Goal: Contribute content: Add original content to the website for others to see

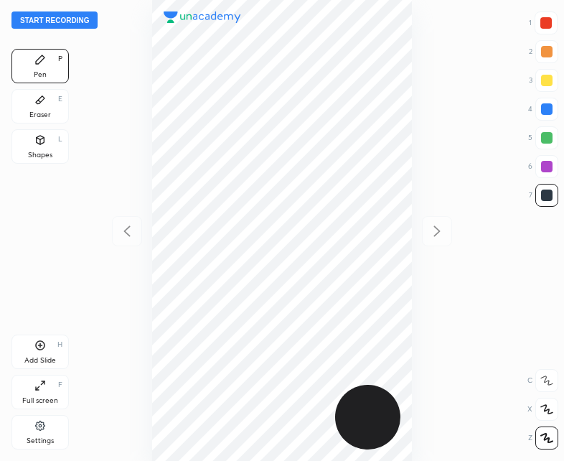
scroll to position [461, 334]
click at [40, 345] on icon at bounding box center [40, 345] width 4 height 4
click at [125, 235] on icon at bounding box center [126, 230] width 17 height 17
click at [50, 19] on button "Start recording" at bounding box center [54, 19] width 86 height 17
click at [39, 17] on button "End recording" at bounding box center [51, 19] width 80 height 17
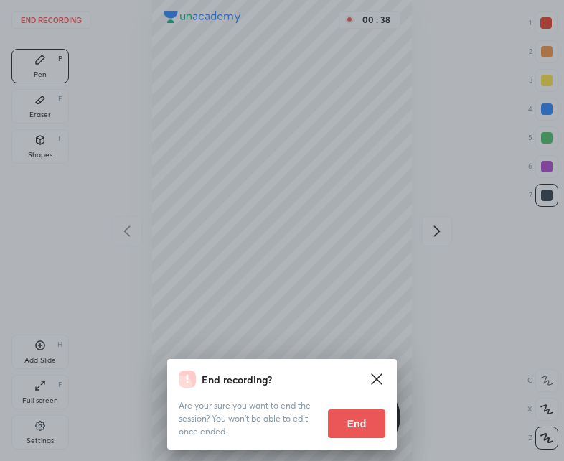
click at [365, 419] on button "End" at bounding box center [356, 423] width 57 height 29
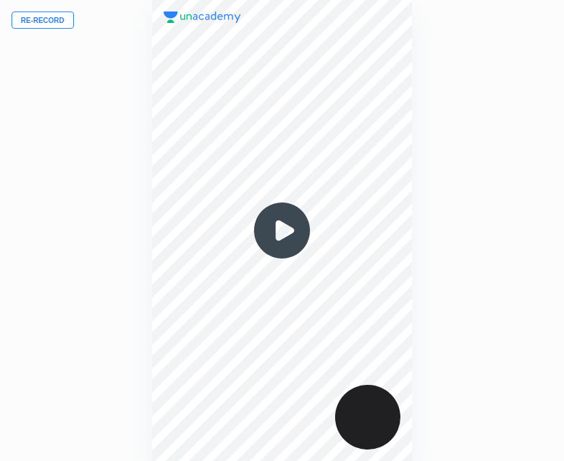
click at [40, 22] on button "Re-record" at bounding box center [42, 19] width 62 height 17
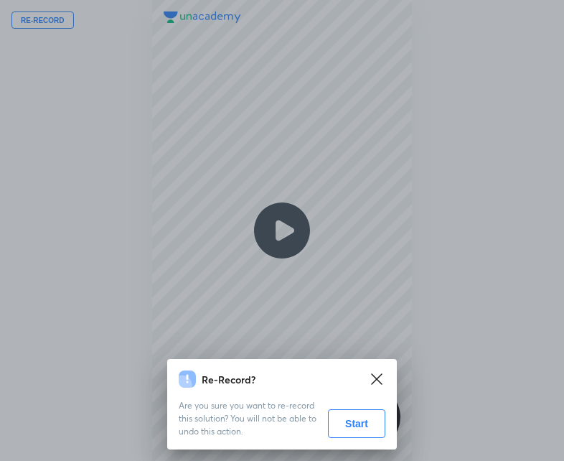
click at [358, 417] on button "Start" at bounding box center [356, 423] width 57 height 29
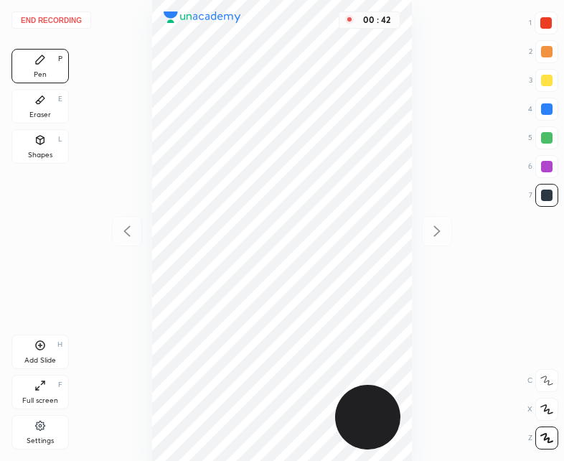
click at [44, 149] on div "Shapes L" at bounding box center [39, 146] width 57 height 34
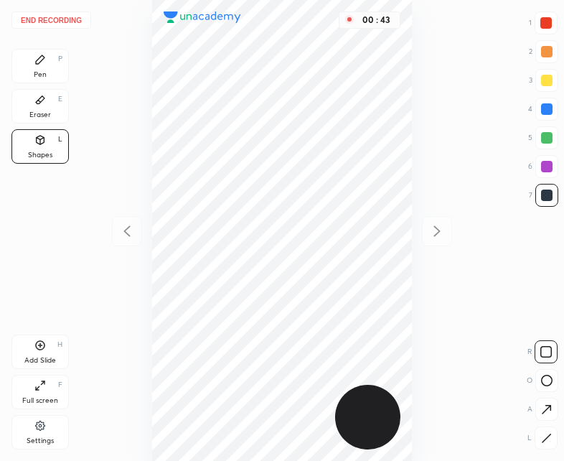
click at [549, 433] on icon at bounding box center [546, 438] width 11 height 11
click at [26, 55] on div "Pen P" at bounding box center [39, 66] width 57 height 34
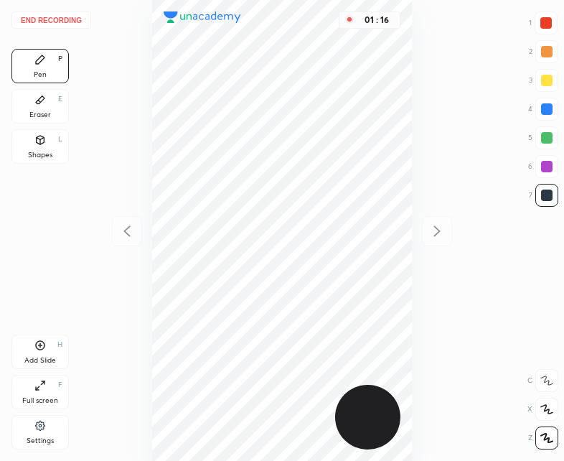
click at [541, 28] on div at bounding box center [545, 22] width 11 height 11
click at [49, 340] on div "Add Slide H" at bounding box center [39, 351] width 57 height 34
click at [61, 150] on div "Shapes L" at bounding box center [39, 146] width 57 height 34
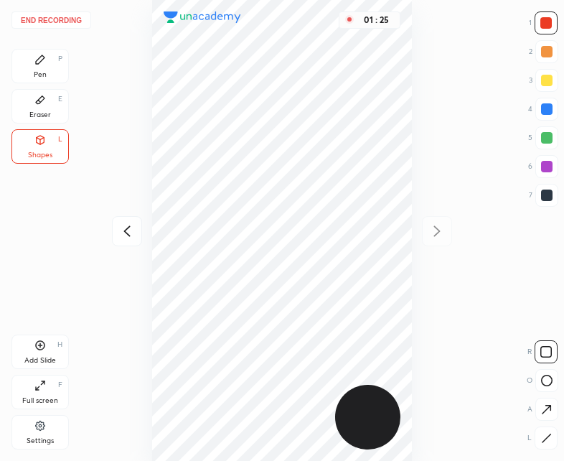
click at [51, 62] on div "Pen P" at bounding box center [39, 66] width 57 height 34
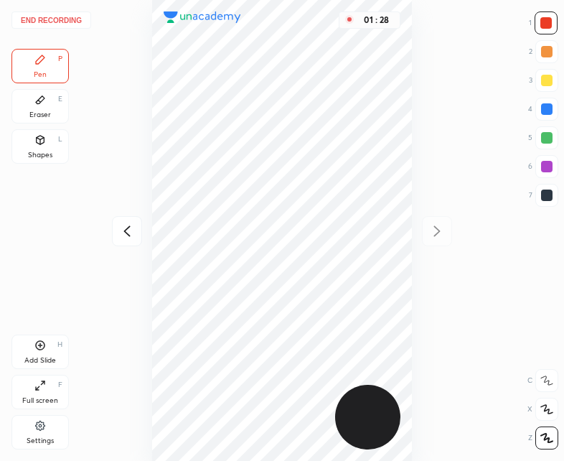
click at [126, 228] on icon at bounding box center [126, 230] width 17 height 17
click at [552, 187] on div at bounding box center [546, 195] width 23 height 23
click at [58, 132] on div "Shapes L" at bounding box center [39, 146] width 57 height 34
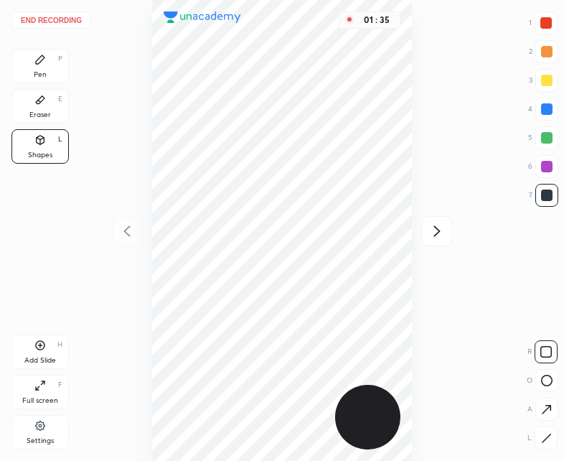
click at [549, 433] on icon at bounding box center [546, 438] width 11 height 11
click at [35, 69] on div "Pen P" at bounding box center [39, 66] width 57 height 34
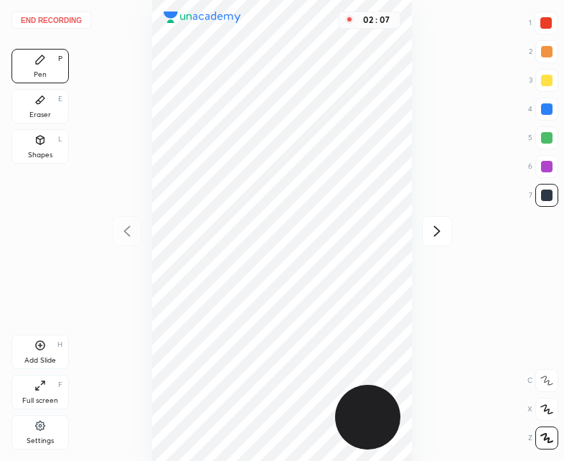
click at [42, 347] on icon at bounding box center [39, 344] width 11 height 11
click at [121, 238] on icon at bounding box center [126, 230] width 17 height 17
click at [438, 230] on icon at bounding box center [436, 231] width 6 height 11
click at [131, 235] on icon at bounding box center [126, 230] width 17 height 17
click at [439, 233] on icon at bounding box center [436, 230] width 17 height 17
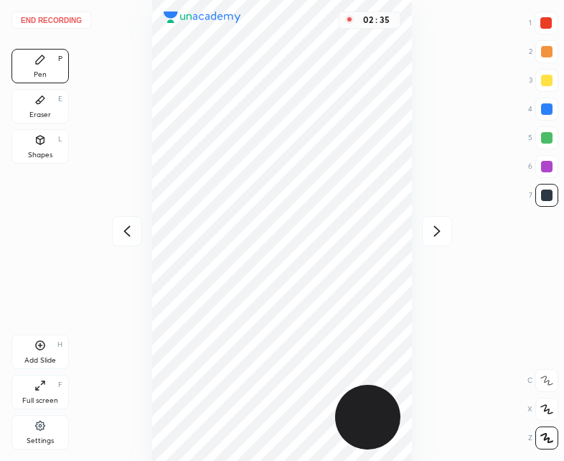
click at [132, 233] on icon at bounding box center [126, 230] width 17 height 17
click at [444, 230] on icon at bounding box center [436, 230] width 17 height 17
click at [126, 239] on icon at bounding box center [126, 230] width 17 height 17
click at [42, 347] on icon at bounding box center [39, 344] width 11 height 11
click at [126, 225] on icon at bounding box center [126, 230] width 17 height 17
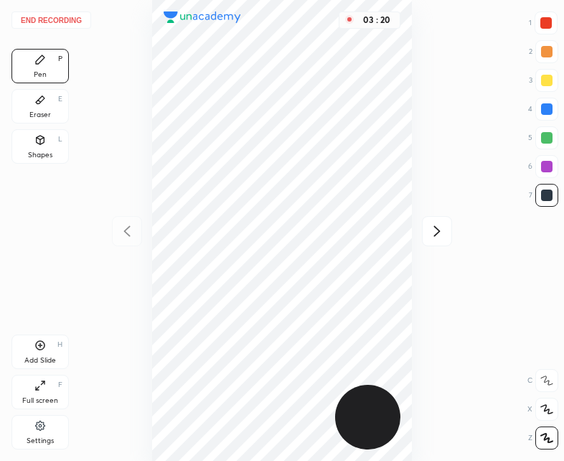
click at [441, 226] on icon at bounding box center [436, 230] width 17 height 17
click at [129, 230] on icon at bounding box center [126, 230] width 17 height 17
click at [441, 226] on icon at bounding box center [436, 230] width 17 height 17
click at [127, 231] on icon at bounding box center [126, 230] width 17 height 17
click at [435, 227] on icon at bounding box center [436, 231] width 6 height 11
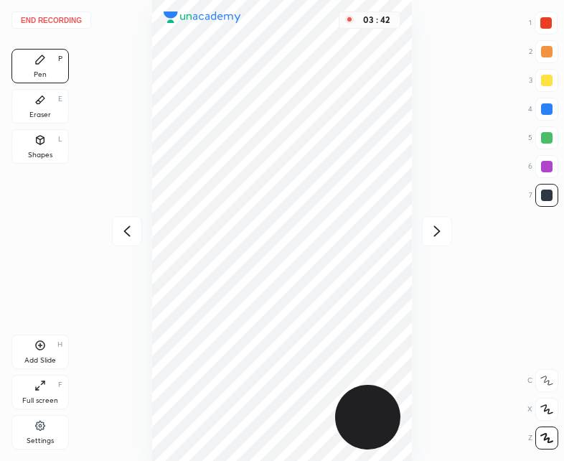
click at [122, 228] on icon at bounding box center [126, 230] width 17 height 17
click at [439, 232] on icon at bounding box center [436, 231] width 6 height 11
click at [130, 228] on icon at bounding box center [126, 230] width 17 height 17
click at [441, 227] on icon at bounding box center [436, 230] width 17 height 17
click at [138, 219] on div at bounding box center [127, 231] width 30 height 30
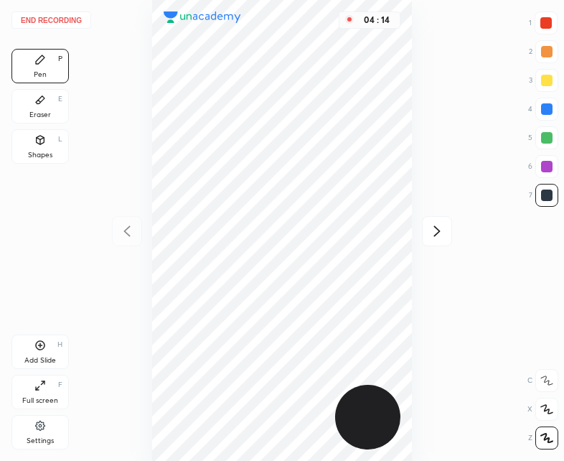
click at [439, 228] on icon at bounding box center [436, 230] width 17 height 17
click at [47, 105] on div "Eraser E" at bounding box center [39, 106] width 57 height 34
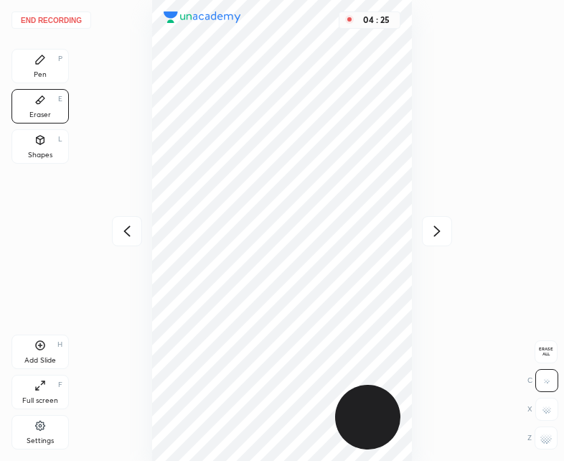
click at [51, 63] on div "Pen P" at bounding box center [39, 66] width 57 height 34
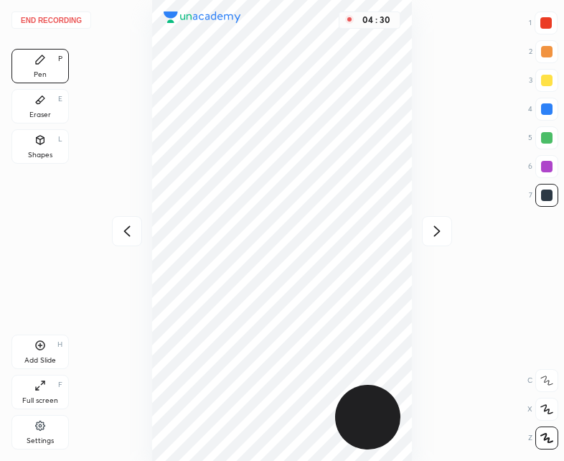
click at [128, 235] on icon at bounding box center [126, 230] width 17 height 17
click at [441, 226] on icon at bounding box center [436, 230] width 17 height 17
click at [51, 113] on div "Eraser E" at bounding box center [39, 106] width 57 height 34
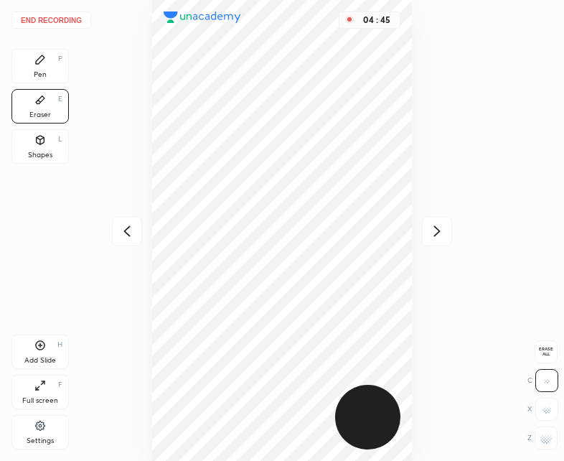
click at [52, 57] on div "Pen P" at bounding box center [39, 66] width 57 height 34
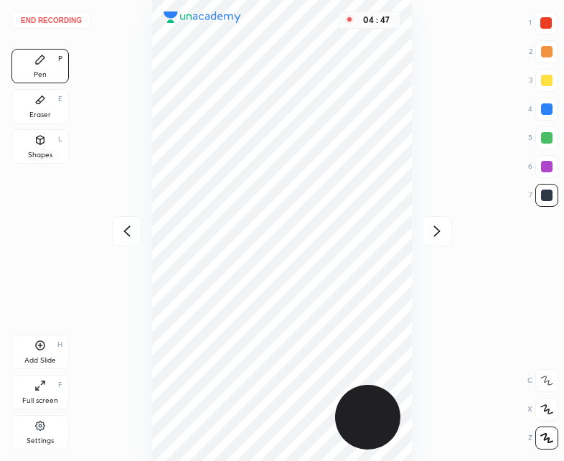
click at [136, 228] on div at bounding box center [127, 231] width 30 height 30
click at [442, 225] on icon at bounding box center [436, 230] width 17 height 17
click at [37, 354] on div "Add Slide H" at bounding box center [39, 351] width 57 height 34
click at [124, 232] on icon at bounding box center [126, 230] width 17 height 17
click at [441, 231] on icon at bounding box center [436, 230] width 17 height 17
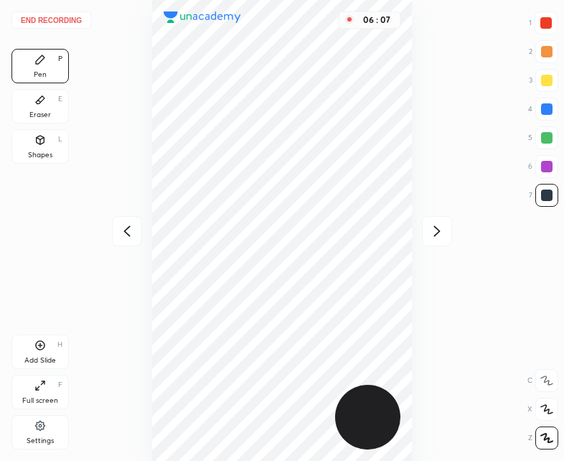
click at [131, 227] on icon at bounding box center [126, 230] width 17 height 17
click at [434, 230] on icon at bounding box center [436, 230] width 17 height 17
click at [124, 236] on icon at bounding box center [126, 230] width 17 height 17
click at [440, 229] on icon at bounding box center [436, 230] width 17 height 17
click at [125, 240] on div at bounding box center [127, 231] width 30 height 30
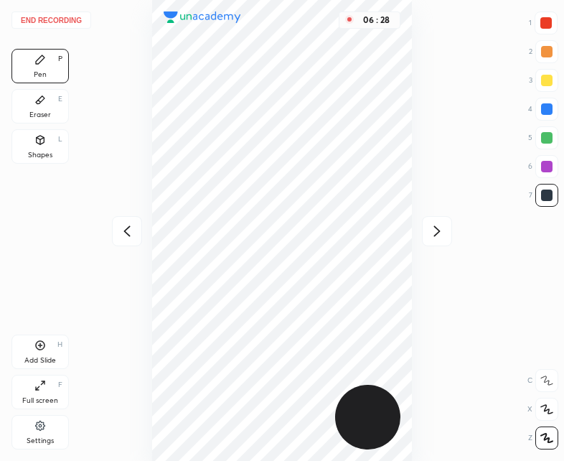
click at [446, 230] on div at bounding box center [437, 231] width 30 height 30
click at [131, 235] on icon at bounding box center [126, 230] width 17 height 17
click at [431, 230] on icon at bounding box center [436, 230] width 17 height 17
click at [135, 225] on icon at bounding box center [126, 230] width 17 height 17
click at [444, 228] on icon at bounding box center [436, 230] width 17 height 17
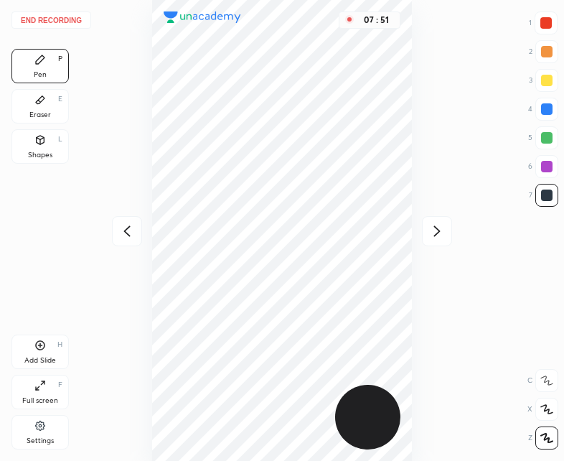
click at [39, 351] on div "Add Slide H" at bounding box center [39, 351] width 57 height 34
click at [133, 230] on icon at bounding box center [126, 230] width 17 height 17
click at [433, 221] on div at bounding box center [437, 231] width 30 height 30
click at [131, 223] on icon at bounding box center [126, 230] width 17 height 17
click at [445, 234] on icon at bounding box center [436, 230] width 17 height 17
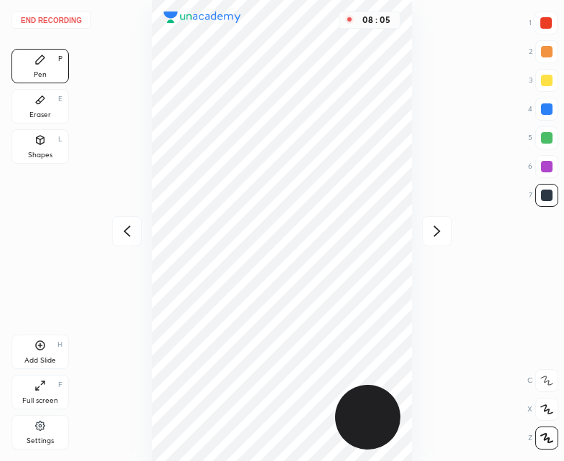
click at [141, 230] on div at bounding box center [127, 231] width 30 height 30
click at [439, 227] on icon at bounding box center [436, 230] width 17 height 17
click at [137, 227] on div at bounding box center [127, 231] width 30 height 30
click at [431, 233] on icon at bounding box center [436, 230] width 17 height 17
click at [54, 105] on div "Eraser E" at bounding box center [39, 106] width 57 height 34
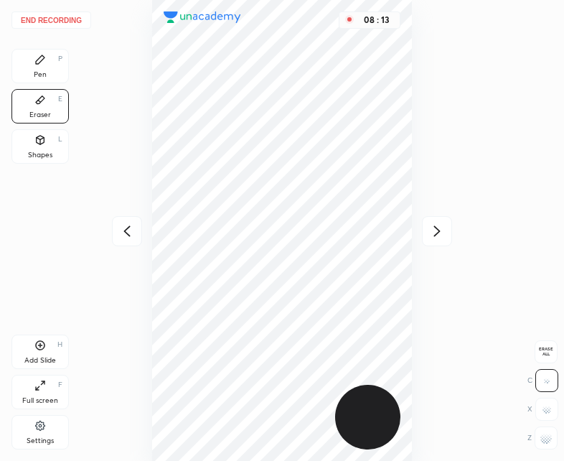
click at [44, 62] on icon at bounding box center [39, 59] width 11 height 11
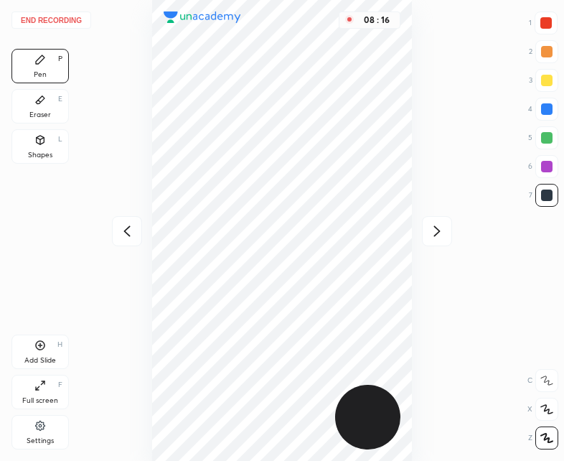
click at [57, 104] on div "Eraser E" at bounding box center [39, 106] width 57 height 34
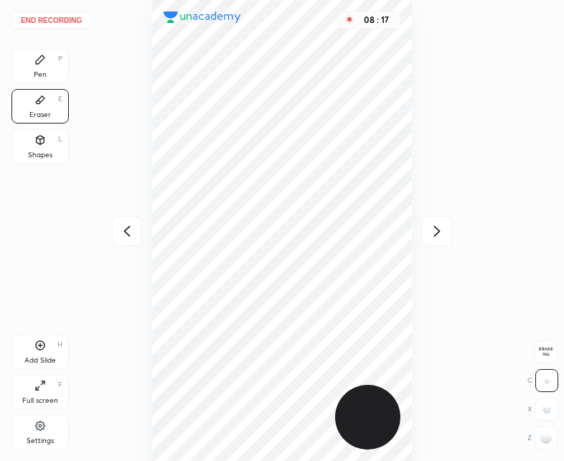
click at [39, 69] on div "Pen P" at bounding box center [39, 66] width 57 height 34
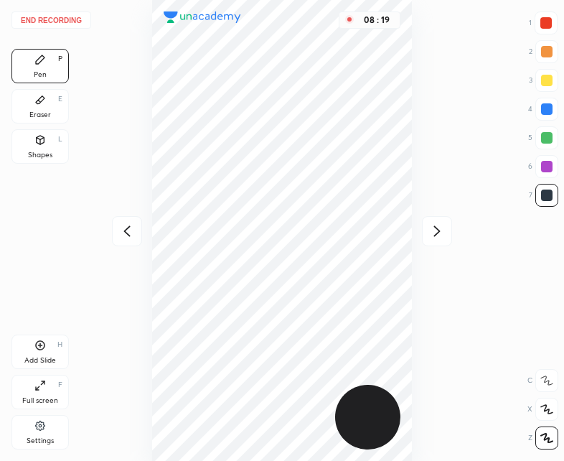
click at [141, 231] on div at bounding box center [127, 231] width 30 height 30
click at [445, 227] on icon at bounding box center [436, 230] width 17 height 17
click at [132, 225] on icon at bounding box center [126, 230] width 17 height 17
click at [433, 230] on icon at bounding box center [436, 230] width 17 height 17
click at [417, 314] on div "09 : 17" at bounding box center [282, 230] width 334 height 461
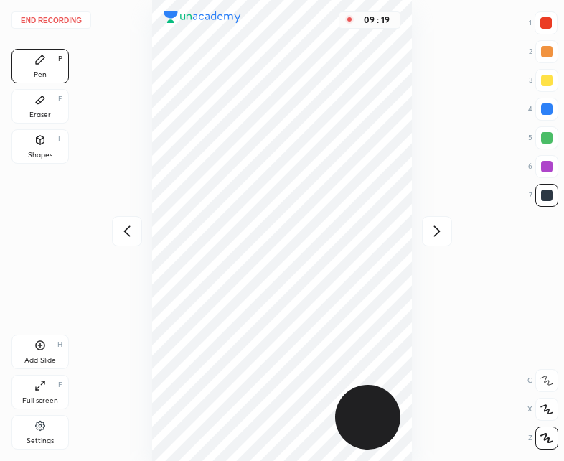
click at [39, 352] on div "Add Slide H" at bounding box center [39, 351] width 57 height 34
click at [120, 238] on icon at bounding box center [126, 230] width 17 height 17
click at [433, 232] on icon at bounding box center [436, 230] width 17 height 17
click at [129, 224] on icon at bounding box center [126, 230] width 17 height 17
click at [443, 226] on icon at bounding box center [436, 230] width 17 height 17
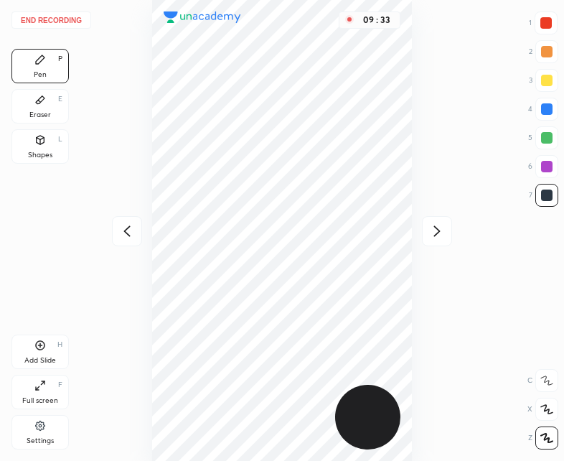
click at [118, 230] on icon at bounding box center [126, 230] width 17 height 17
click at [441, 233] on icon at bounding box center [436, 230] width 17 height 17
click at [126, 229] on icon at bounding box center [127, 231] width 6 height 11
click at [441, 230] on icon at bounding box center [436, 230] width 17 height 17
click at [44, 151] on div "Shapes" at bounding box center [40, 154] width 24 height 7
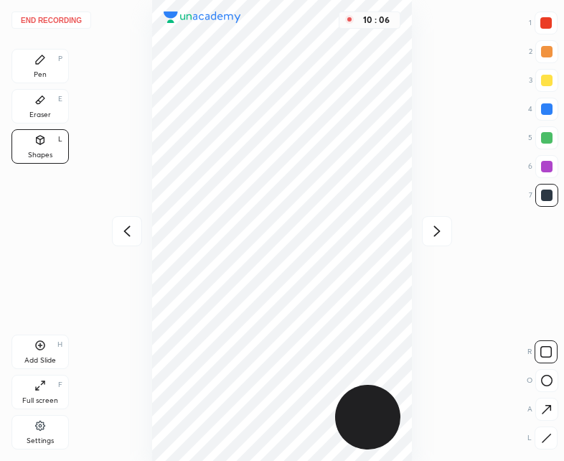
click at [46, 65] on div "Pen P" at bounding box center [39, 66] width 57 height 34
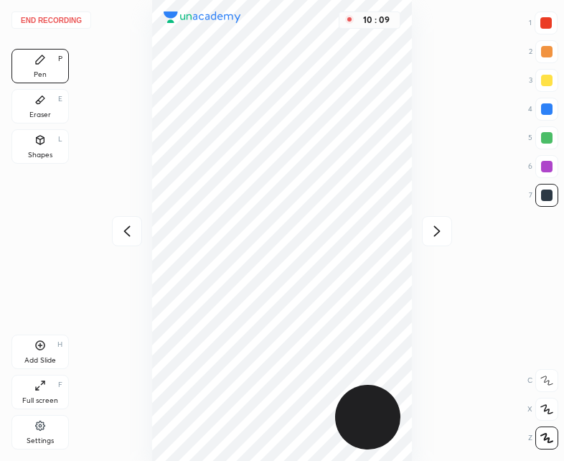
click at [117, 233] on div at bounding box center [127, 231] width 30 height 30
click at [116, 238] on div at bounding box center [127, 231] width 30 height 30
click at [120, 238] on icon at bounding box center [126, 230] width 17 height 17
click at [431, 234] on icon at bounding box center [436, 230] width 17 height 17
click at [431, 230] on icon at bounding box center [436, 230] width 17 height 17
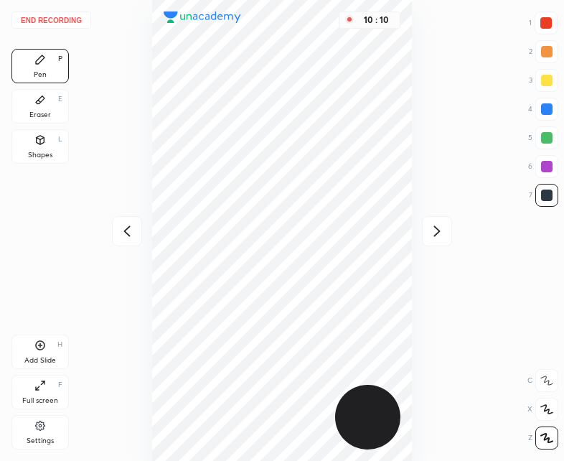
click at [429, 229] on icon at bounding box center [436, 230] width 17 height 17
click at [434, 230] on icon at bounding box center [436, 230] width 17 height 17
click at [130, 238] on icon at bounding box center [126, 230] width 17 height 17
click at [51, 22] on button "End recording" at bounding box center [51, 19] width 80 height 17
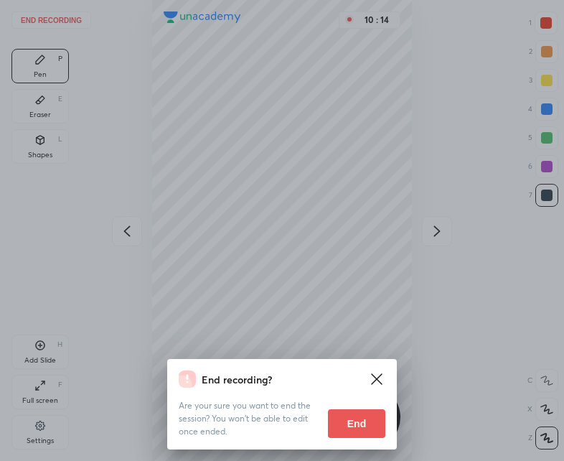
click at [366, 426] on button "End" at bounding box center [356, 423] width 57 height 29
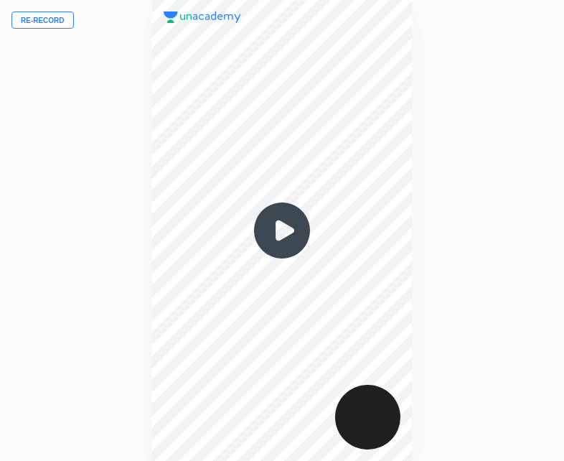
click at [276, 237] on img at bounding box center [282, 230] width 69 height 69
